Goal: Transaction & Acquisition: Register for event/course

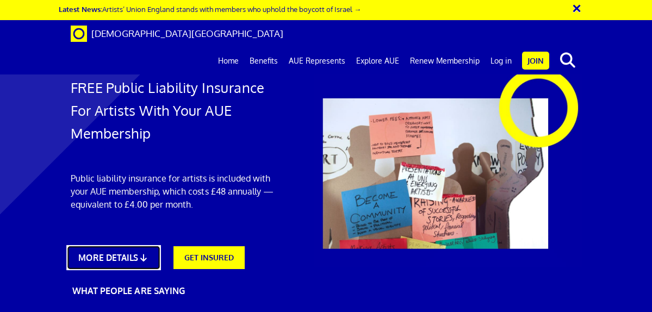
click at [122, 246] on link "MORE DETAILS" at bounding box center [113, 257] width 94 height 25
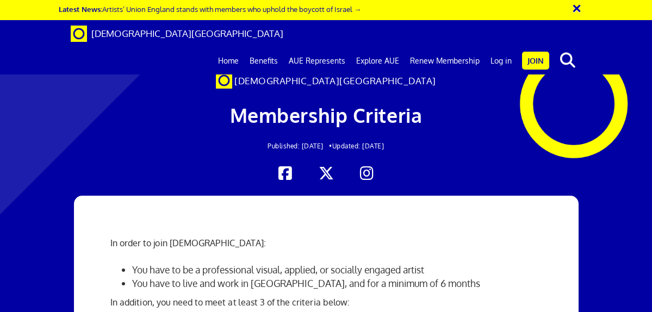
scroll to position [294, 0]
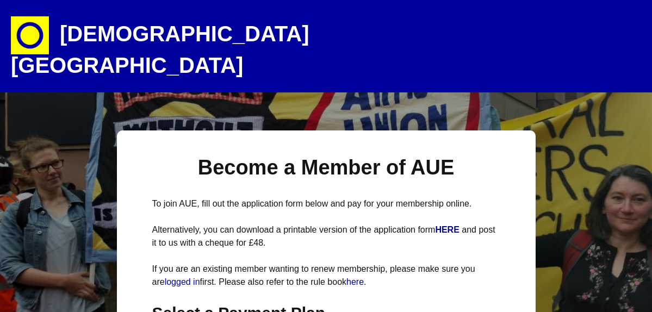
select select
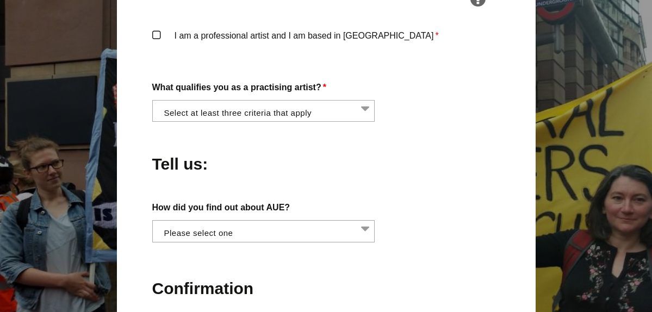
scroll to position [883, 0]
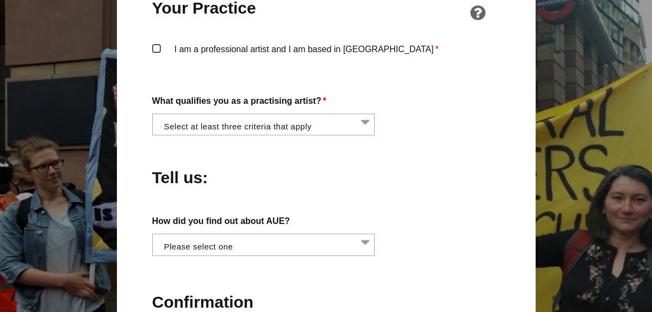
click at [345, 114] on li at bounding box center [266, 123] width 223 height 18
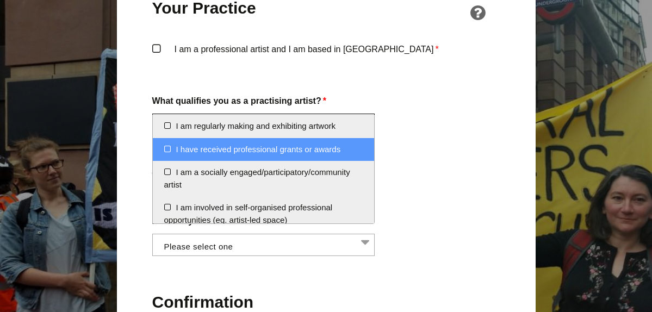
click at [333, 154] on li "I have received professional grants or awards" at bounding box center [264, 149] width 222 height 23
select select "received_grants_or_awards"
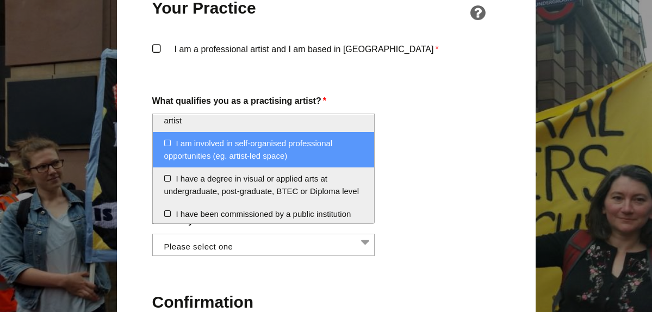
scroll to position [66, 0]
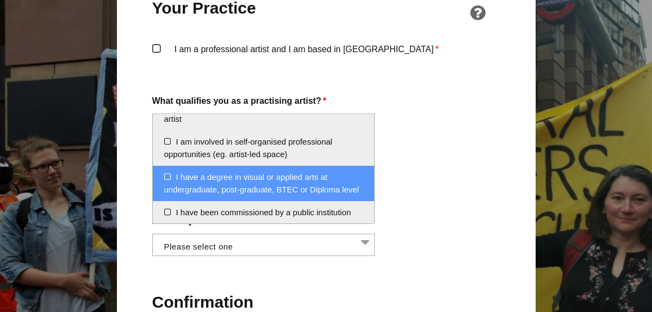
click at [345, 187] on li "I have a degree in visual or applied arts at undergraduate, post-graduate, BTEC…" at bounding box center [264, 183] width 222 height 35
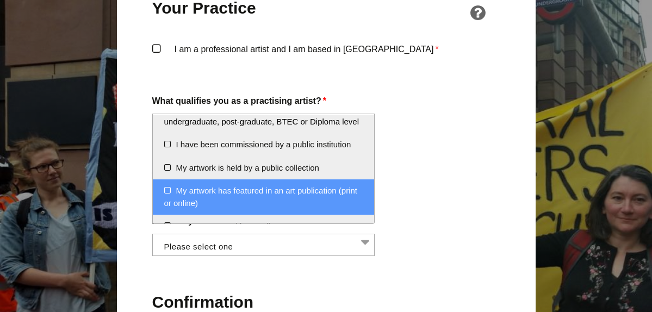
scroll to position [178, 0]
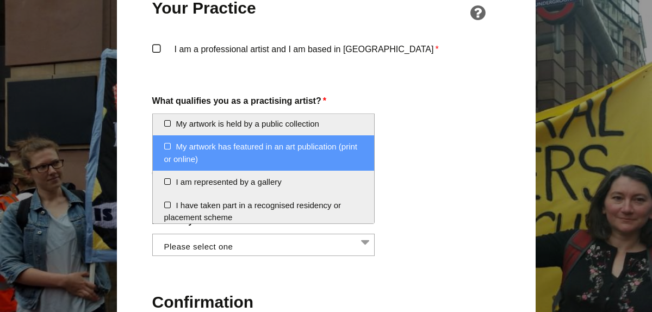
click at [308, 156] on li "My artwork has featured in an art publication (print or online)" at bounding box center [264, 152] width 222 height 35
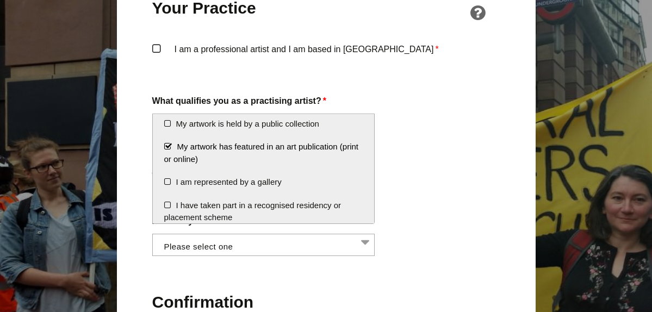
click at [422, 154] on div "Tell us:" at bounding box center [326, 174] width 348 height 59
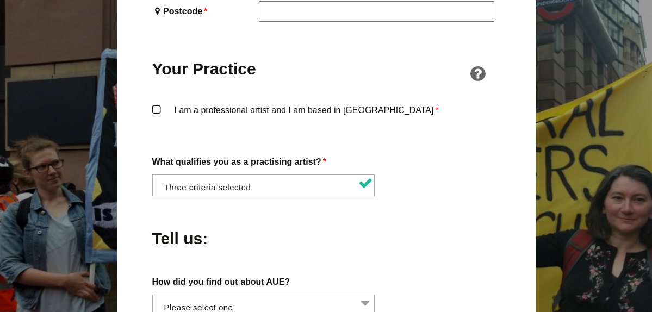
scroll to position [778, 0]
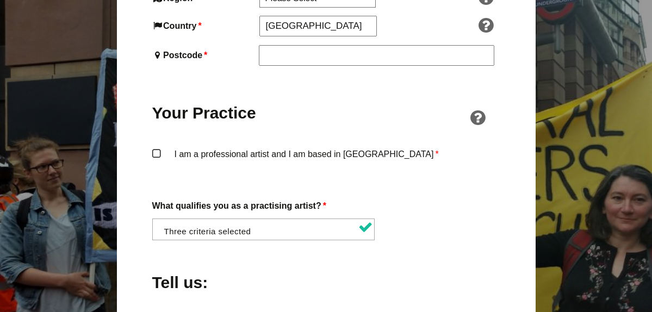
click at [286, 147] on label "I am a professional artist and I am based in England *" at bounding box center [326, 163] width 348 height 33
click at [0, 0] on input "I am a professional artist and I am based in England *" at bounding box center [0, 0] width 0 height 0
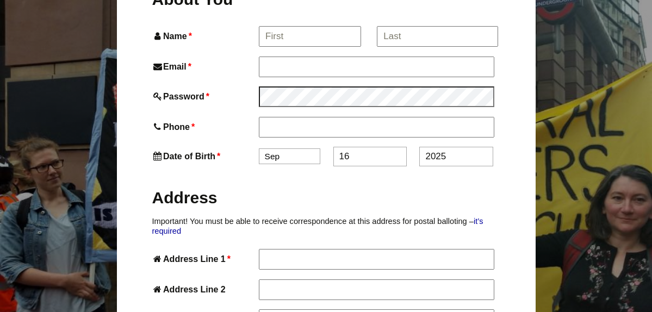
scroll to position [362, 0]
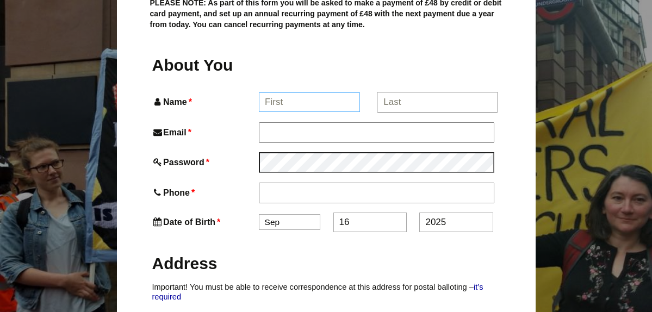
click at [298, 92] on input "Name *" at bounding box center [309, 102] width 101 height 20
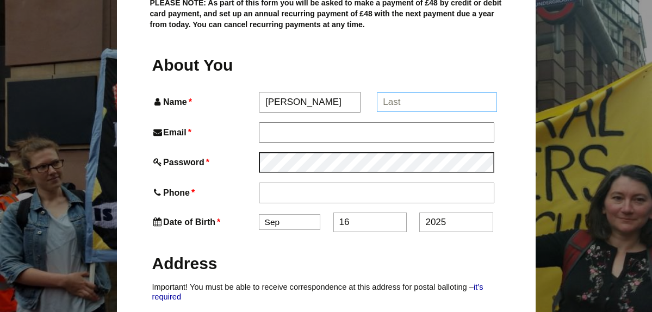
click at [422, 92] on input "*" at bounding box center [437, 102] width 120 height 20
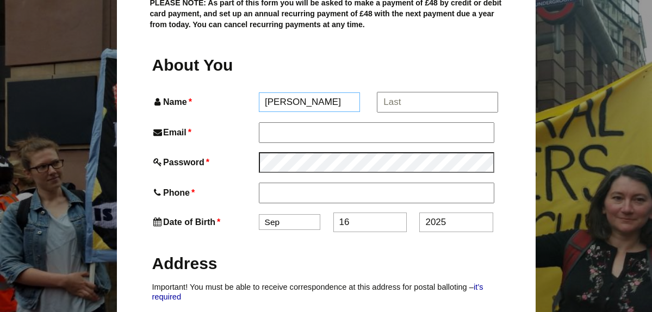
click at [312, 92] on input "Karla" at bounding box center [309, 102] width 101 height 20
type input "Karla Lizethe"
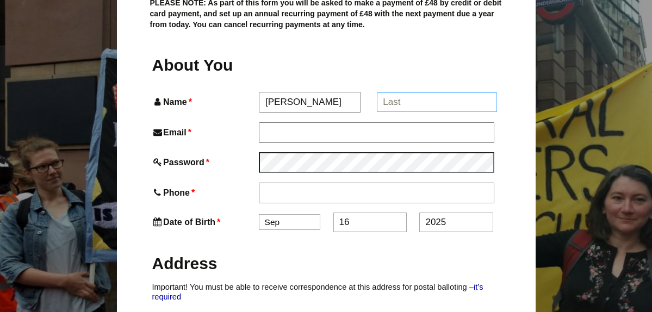
click at [419, 92] on input "*" at bounding box center [437, 102] width 120 height 20
type input "Hunter"
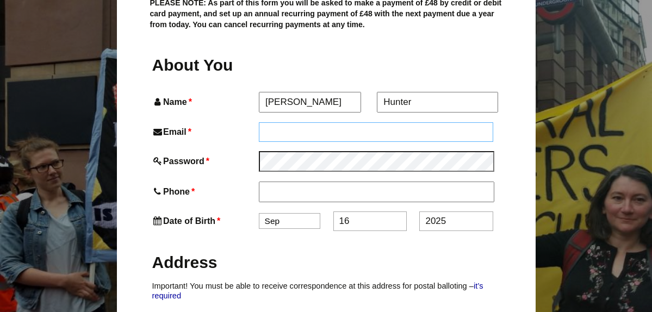
click at [309, 122] on input "Email *" at bounding box center [376, 132] width 235 height 20
type input "framesfromhunter@gmail.com"
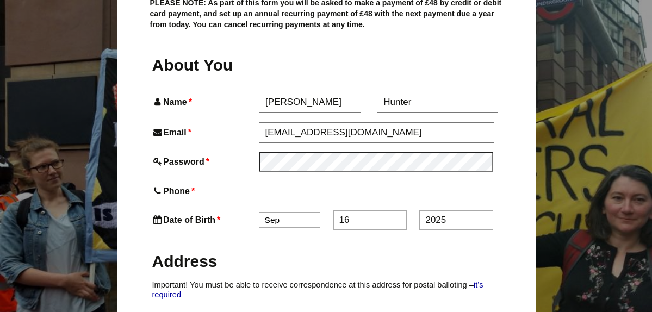
click at [278, 182] on input "Phone *" at bounding box center [376, 192] width 235 height 20
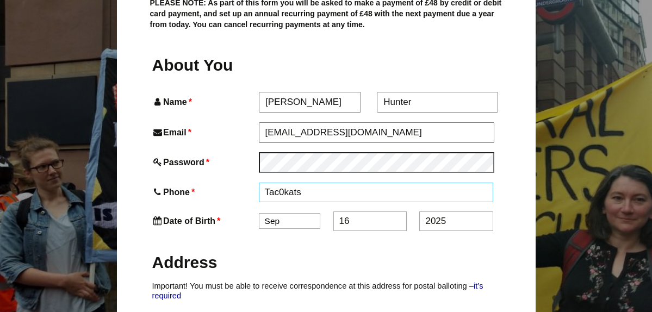
type input "Tac0kats2"
click at [279, 183] on input "Tac0kats2" at bounding box center [376, 193] width 235 height 20
click at [304, 183] on input "Phone *" at bounding box center [376, 193] width 235 height 20
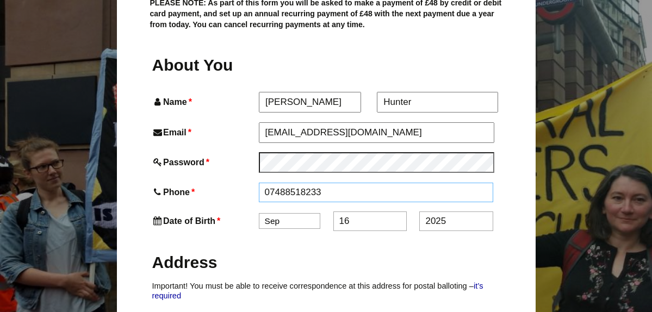
type input "07488518233"
click at [298, 214] on select "Jan Feb Mar Apr May Jun Jul Aug Sep Oct Nov Dec" at bounding box center [289, 222] width 61 height 16
select select "5"
click at [259, 214] on select "Jan Feb Mar Apr May Jun Jul Aug Sep Oct Nov Dec" at bounding box center [289, 222] width 61 height 16
click at [346, 212] on input "16" at bounding box center [369, 222] width 73 height 20
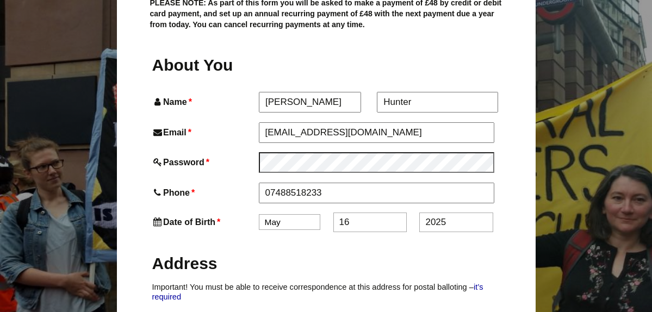
click at [346, 212] on input "16" at bounding box center [369, 222] width 73 height 20
type input "22"
click at [451, 212] on input "2025" at bounding box center [455, 222] width 73 height 20
type input "2"
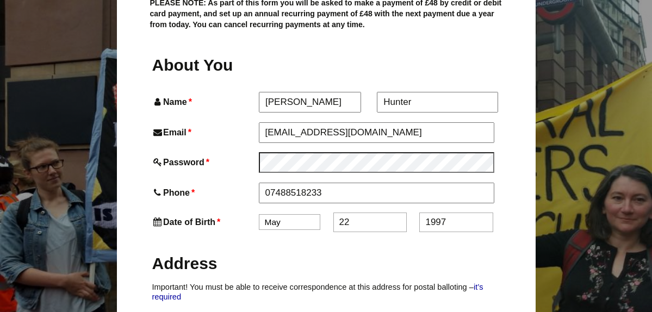
type input "1997"
click at [341, 253] on h2 "Address" at bounding box center [326, 263] width 348 height 21
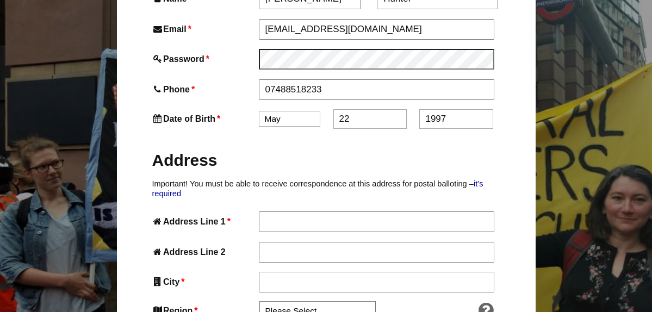
scroll to position [475, 0]
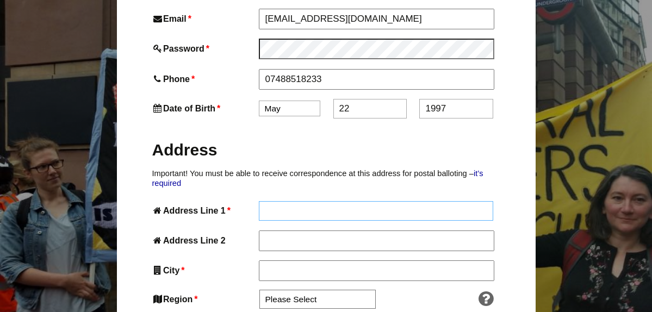
type input "13 Sanford Walk"
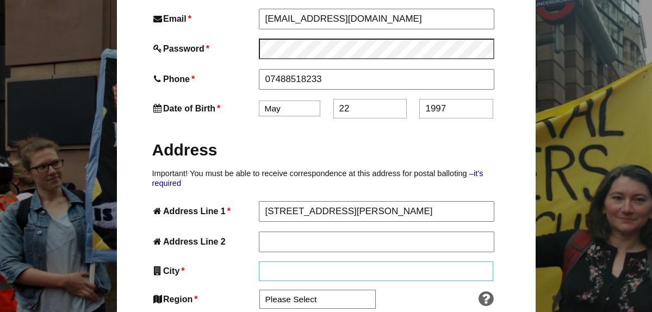
click at [310, 261] on input "City *" at bounding box center [376, 271] width 235 height 20
type input "London"
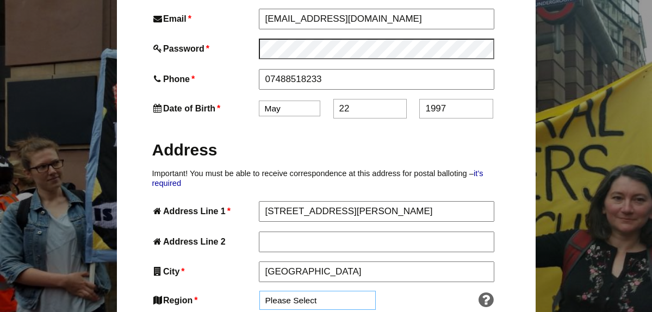
click at [318, 291] on select "Please Select South East England London North West England East of England West…" at bounding box center [317, 300] width 116 height 19
click at [259, 291] on select "Please Select South East England London North West England East of England West…" at bounding box center [317, 300] width 116 height 19
click at [313, 291] on select "Please Select South East England London North West England East of England West…" at bounding box center [317, 300] width 116 height 19
select select "London"
click at [259, 291] on select "Please Select South East England London North West England East of England West…" at bounding box center [317, 300] width 116 height 19
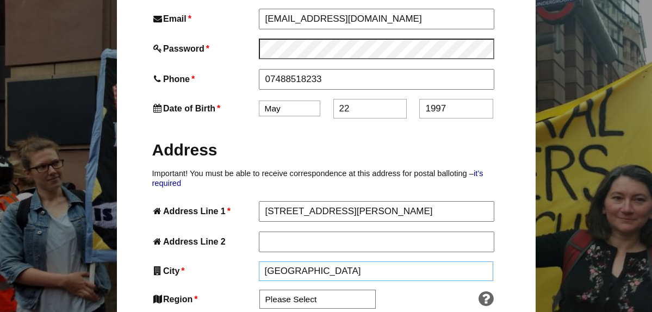
click at [297, 261] on input "London" at bounding box center [376, 271] width 235 height 20
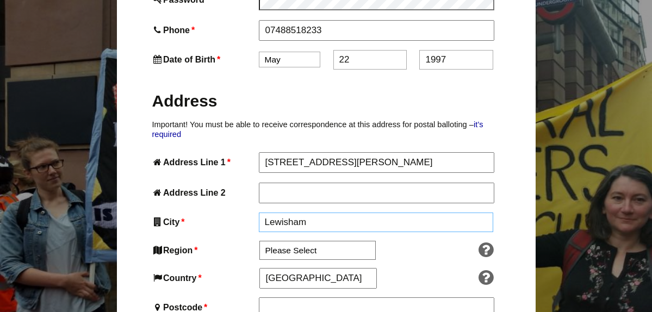
scroll to position [531, 0]
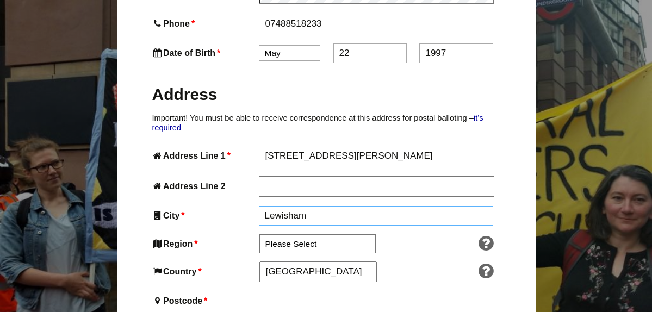
type input "Lewisham"
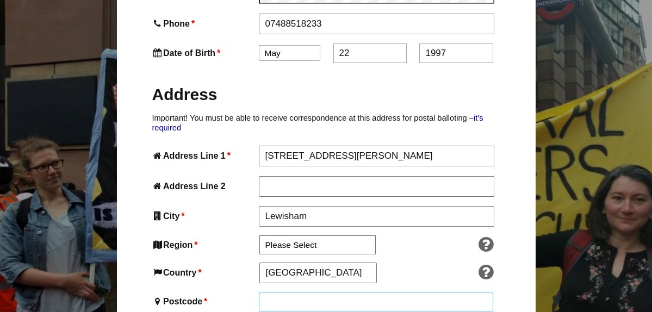
click at [297, 292] on input "Postcode *" at bounding box center [376, 302] width 235 height 20
type input "se14 6nb"
click at [416, 264] on div at bounding box center [442, 272] width 110 height 17
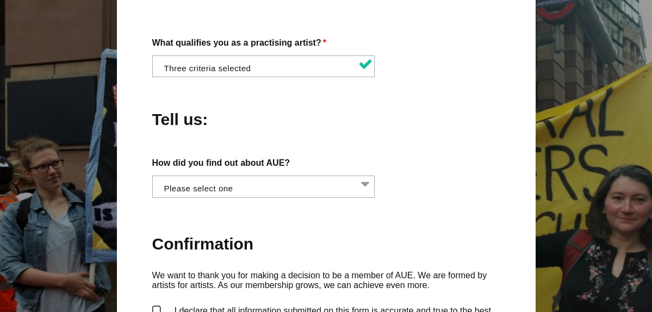
scroll to position [953, 0]
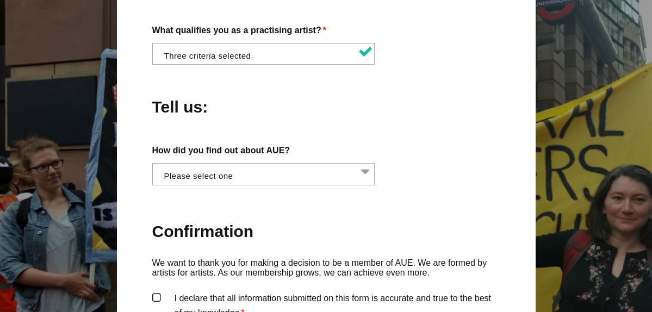
click at [297, 164] on li at bounding box center [266, 173] width 223 height 18
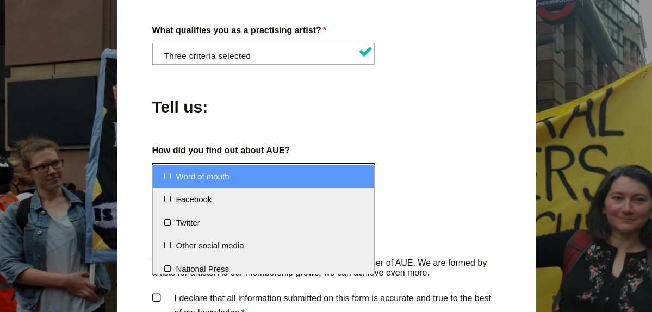
select select "Word of mouth"
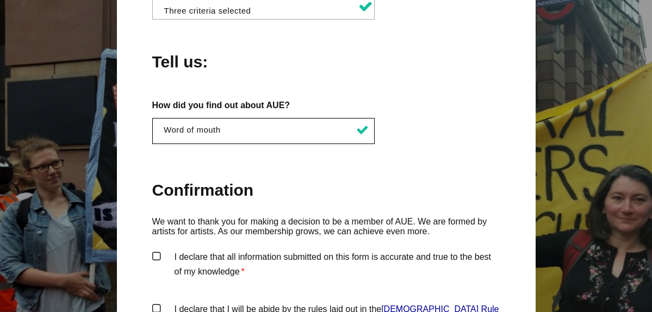
scroll to position [1008, 0]
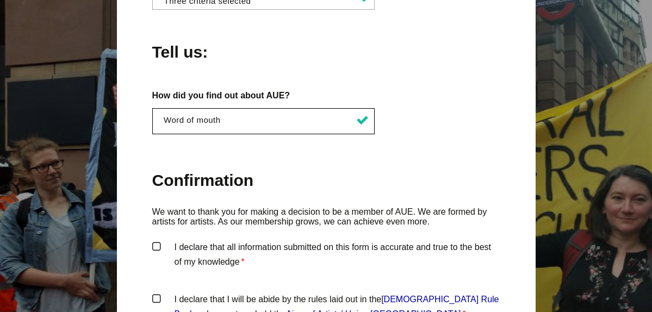
click at [222, 240] on label "I declare that all information submitted on this form is accurate and true to t…" at bounding box center [326, 256] width 348 height 33
click at [0, 0] on input "I declare that all information submitted on this form is accurate and true to t…" at bounding box center [0, 0] width 0 height 0
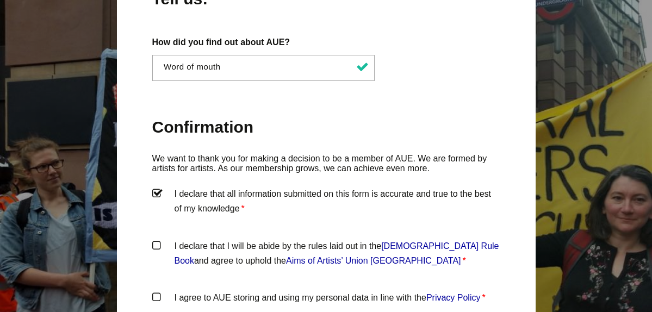
scroll to position [1080, 0]
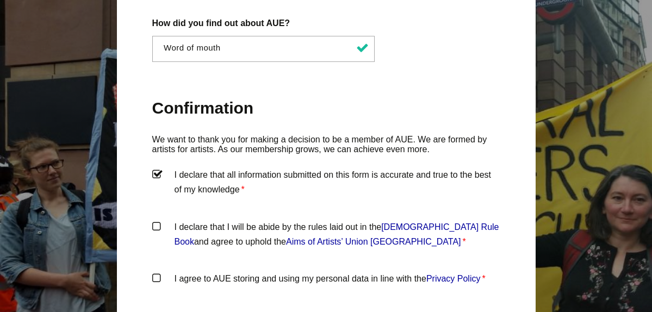
click at [239, 220] on label "I declare that I will be abide by the rules laid out in the Artists' Union Engl…" at bounding box center [326, 236] width 348 height 33
click at [0, 0] on input "I declare that I will be abide by the rules laid out in the Artists' Union Engl…" at bounding box center [0, 0] width 0 height 0
click at [235, 271] on label "I agree to AUE storing and using my personal data in line with the Privacy Poli…" at bounding box center [326, 287] width 348 height 33
click at [0, 0] on input "I agree to AUE storing and using my personal data in line with the Privacy Poli…" at bounding box center [0, 0] width 0 height 0
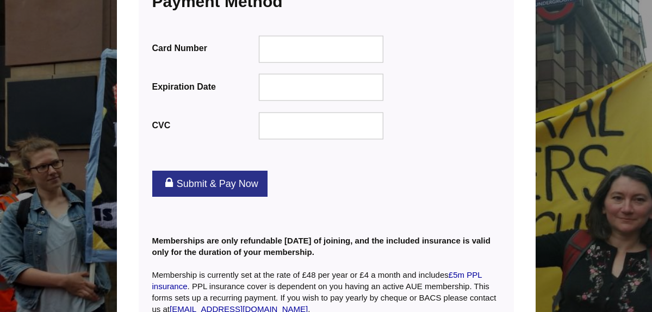
scroll to position [1434, 0]
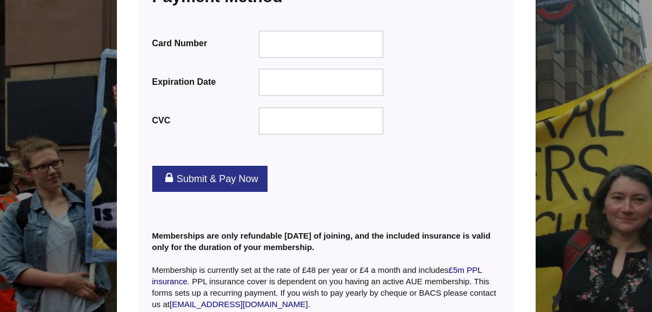
click at [230, 166] on link "Submit & Pay Now" at bounding box center [209, 179] width 115 height 26
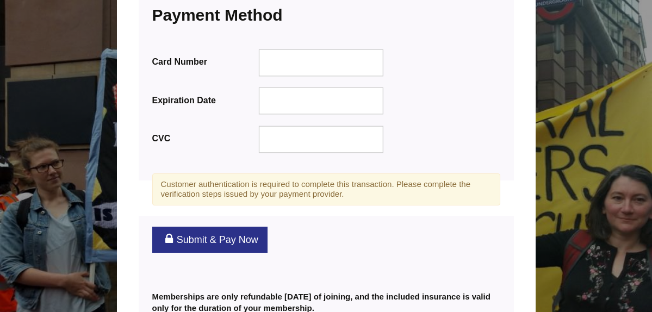
scroll to position [1463, 0]
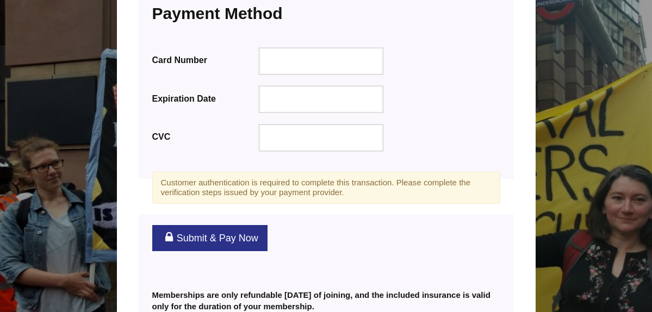
click at [215, 225] on link "Submit & Pay Now" at bounding box center [209, 238] width 115 height 26
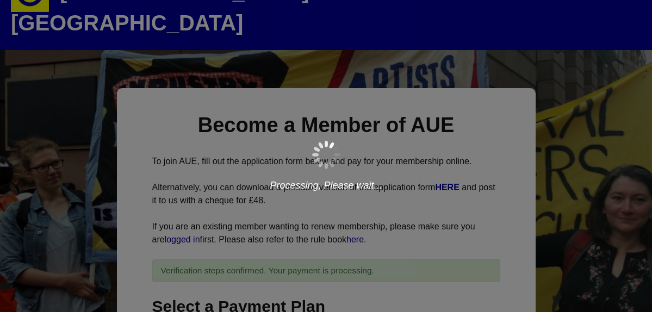
scroll to position [45, 0]
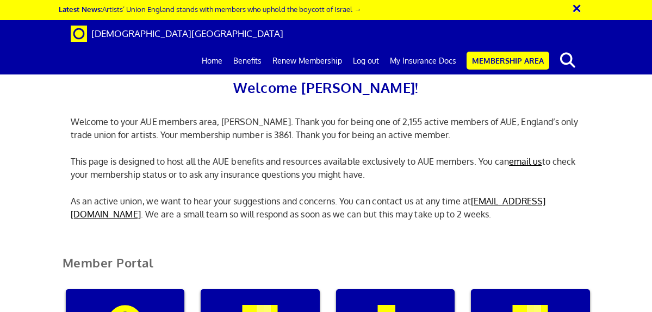
scroll to position [145, 0]
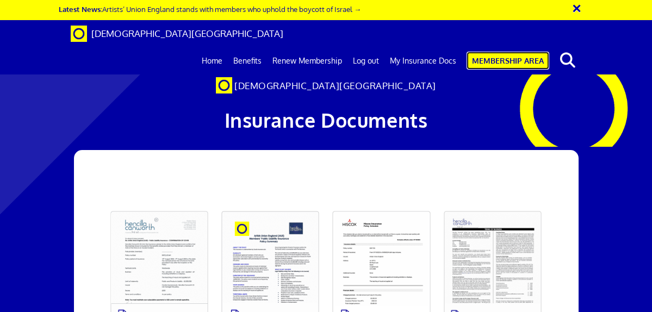
click at [506, 52] on link "Membership Area" at bounding box center [507, 61] width 83 height 18
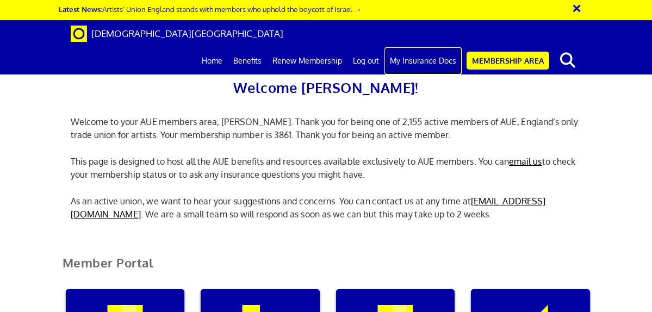
click at [440, 47] on link "My Insurance Docs" at bounding box center [422, 60] width 77 height 27
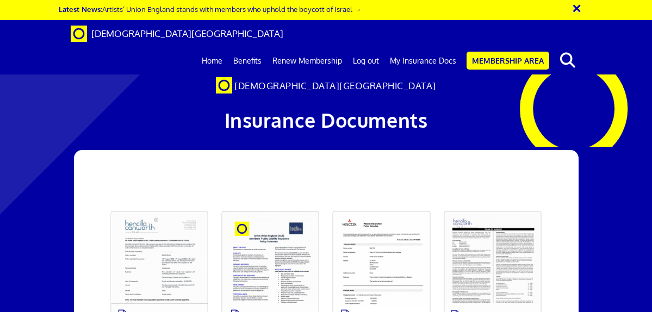
scroll to position [117, 0]
click at [155, 204] on link at bounding box center [159, 269] width 111 height 130
